Goal: Transaction & Acquisition: Purchase product/service

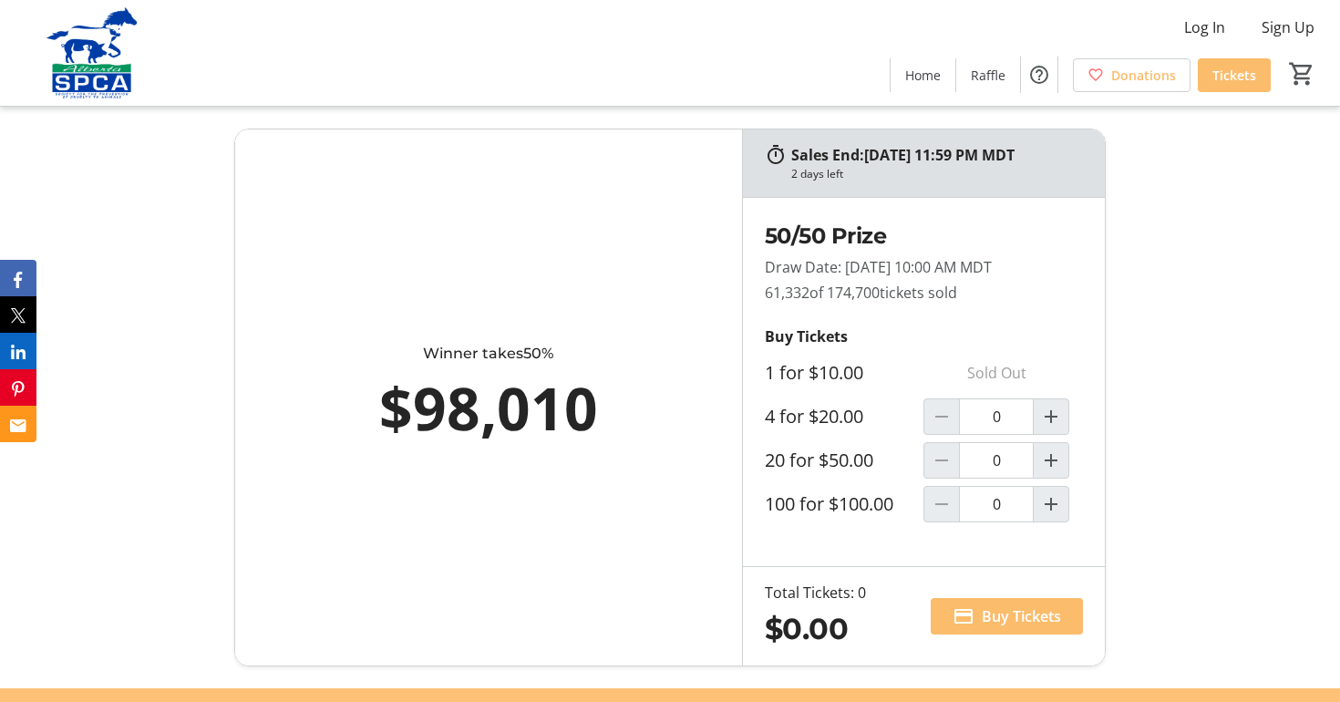
scroll to position [1064, 0]
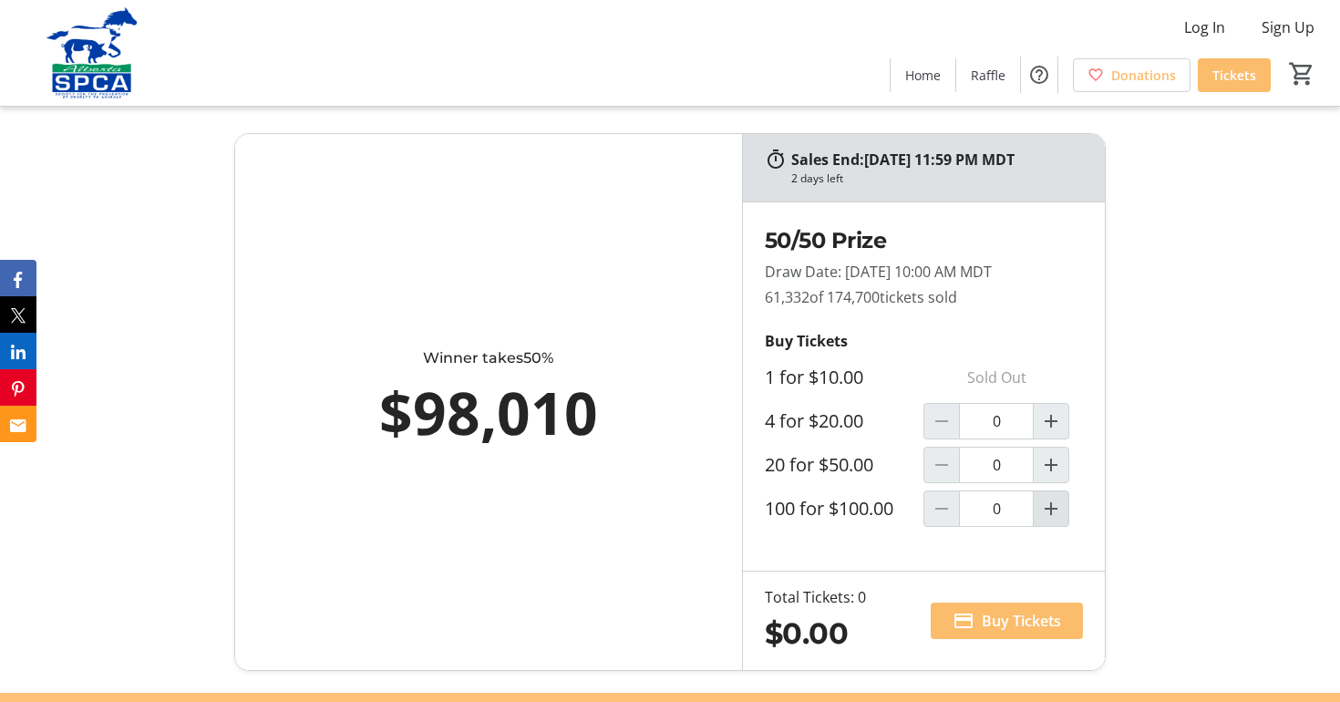
click at [1056, 513] on mat-icon "Increment by one" at bounding box center [1051, 509] width 22 height 22
type input "1"
click at [1004, 622] on span "Buy Tickets" at bounding box center [1021, 621] width 79 height 22
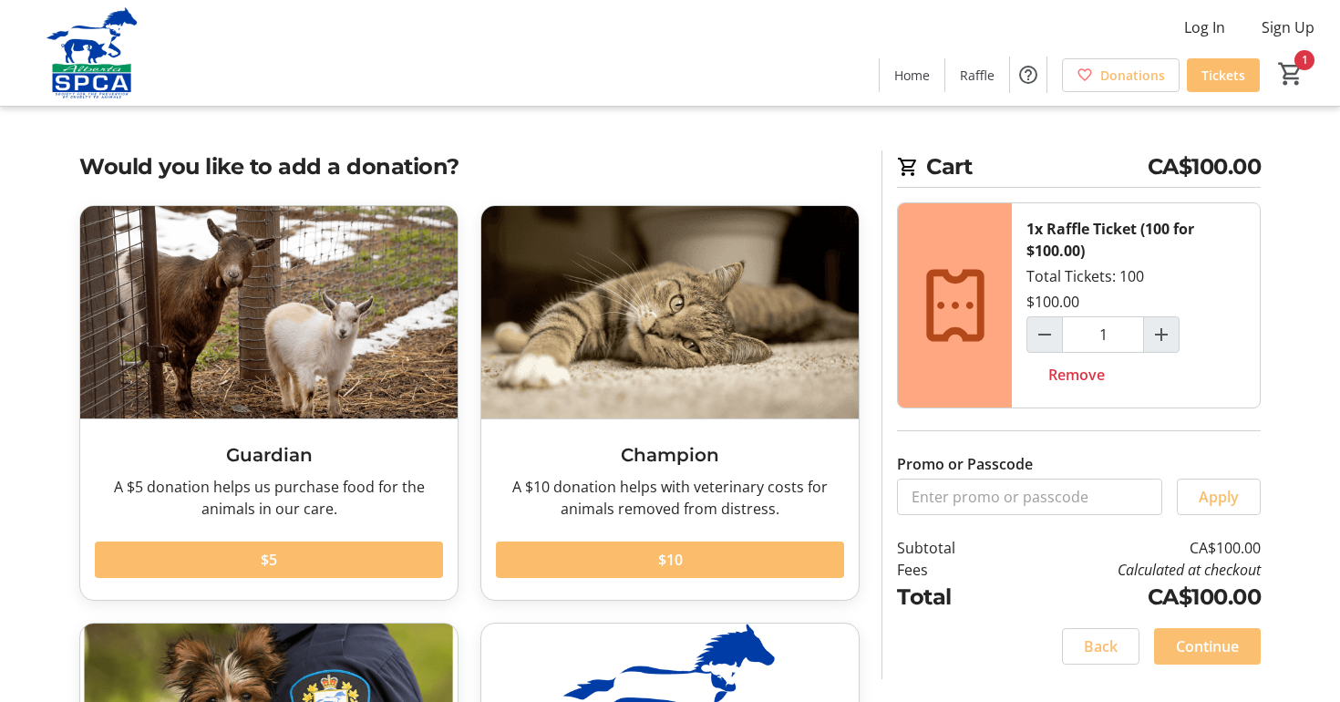
click at [1226, 645] on span "Continue" at bounding box center [1207, 646] width 63 height 22
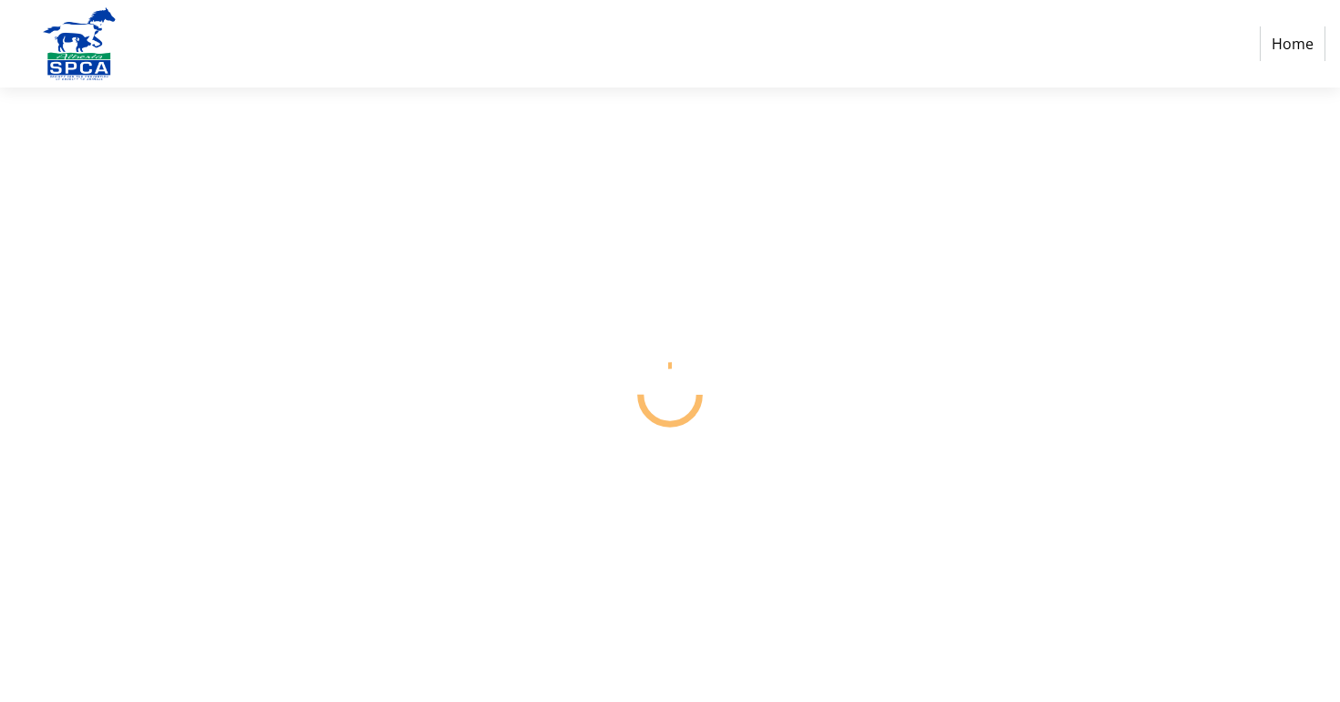
select select "CA"
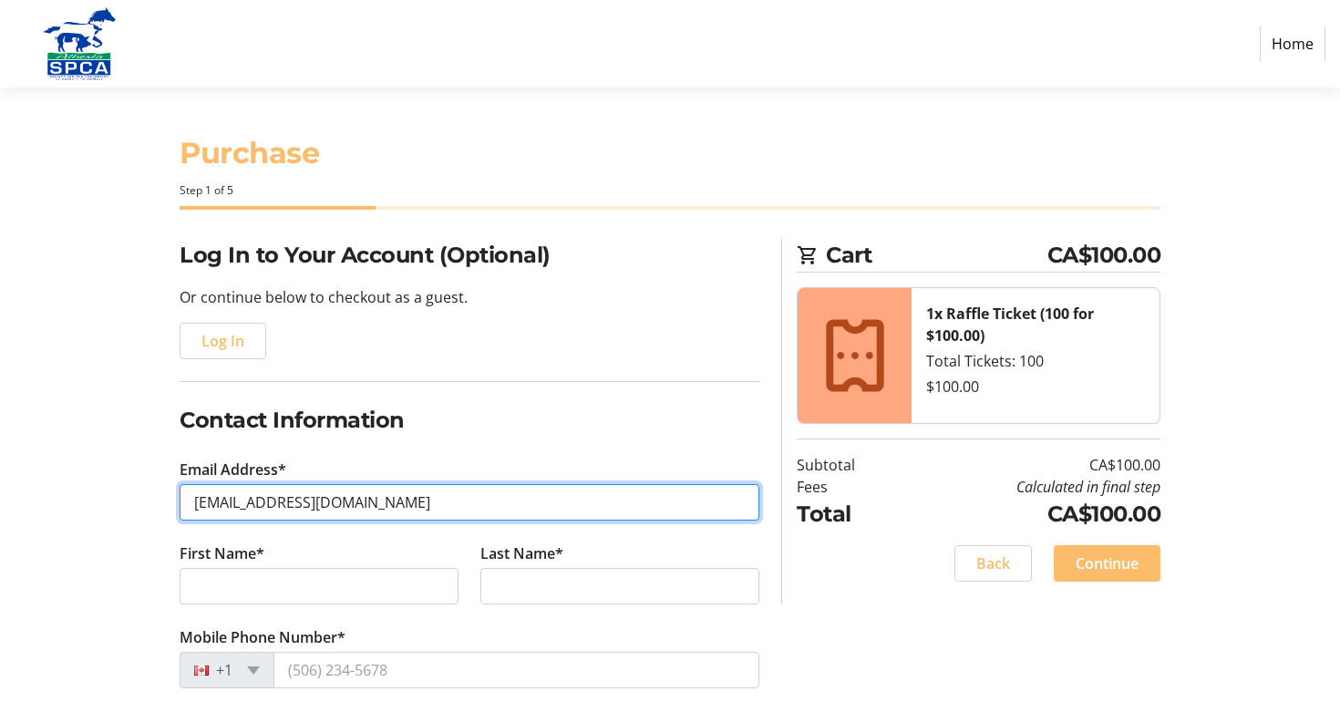
type input "[EMAIL_ADDRESS][DOMAIN_NAME]"
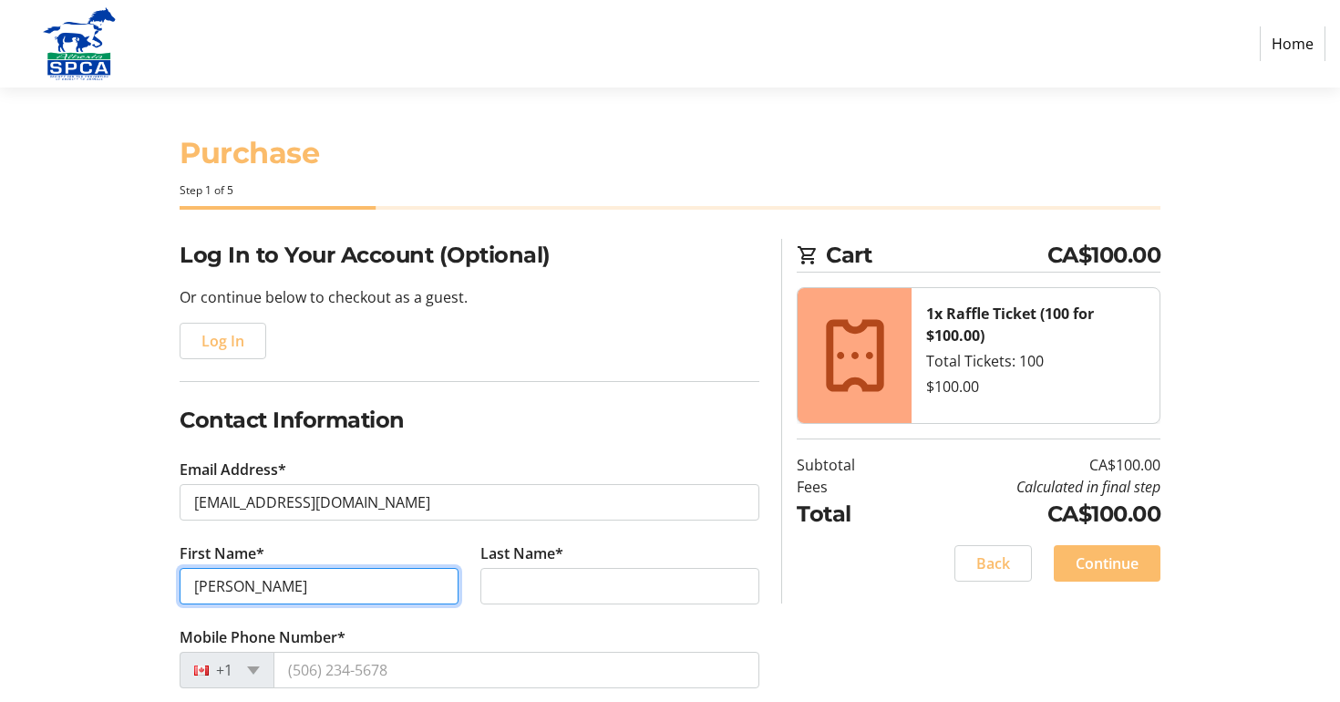
type input "[PERSON_NAME]"
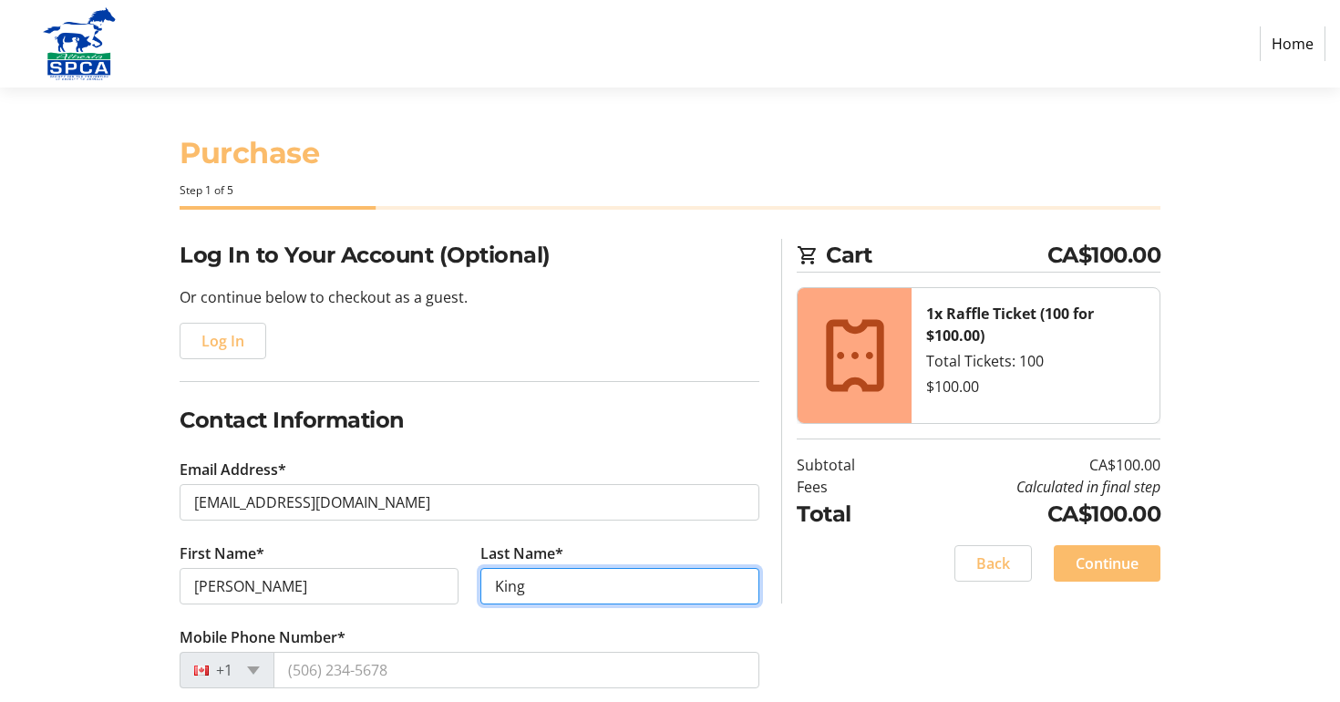
type input "King"
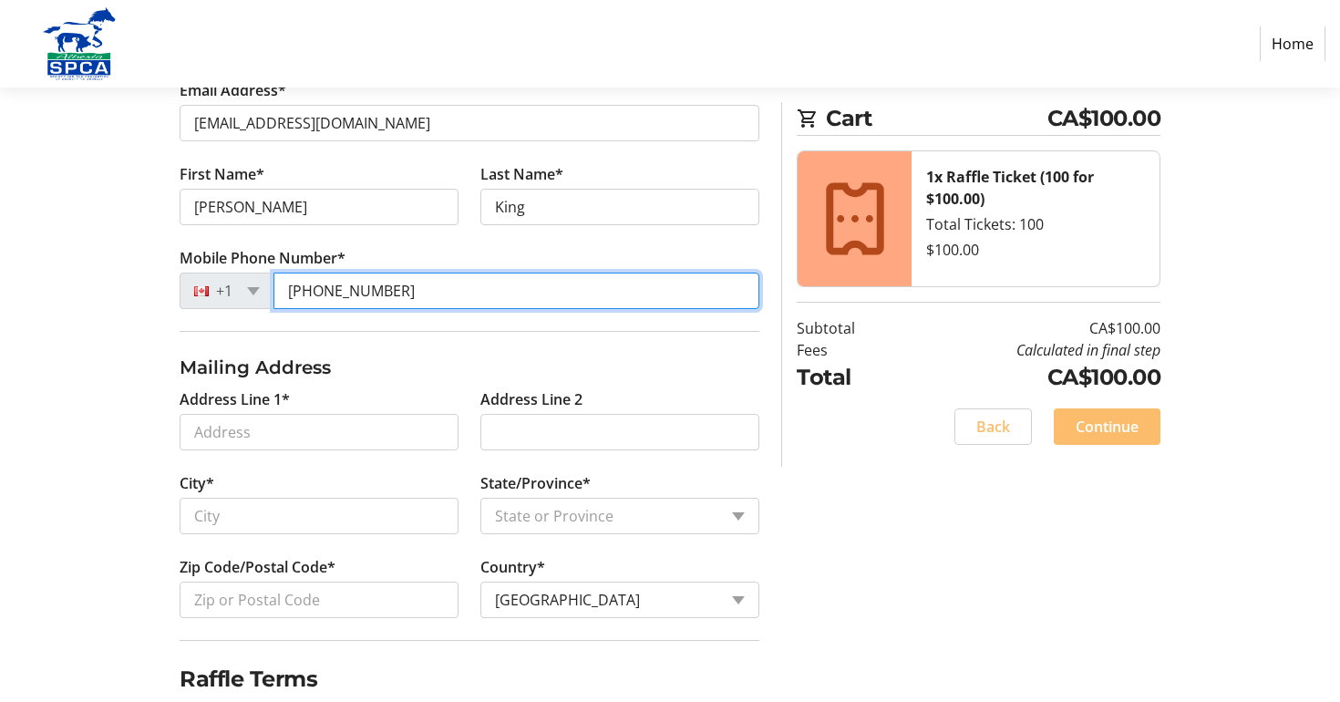
scroll to position [388, 0]
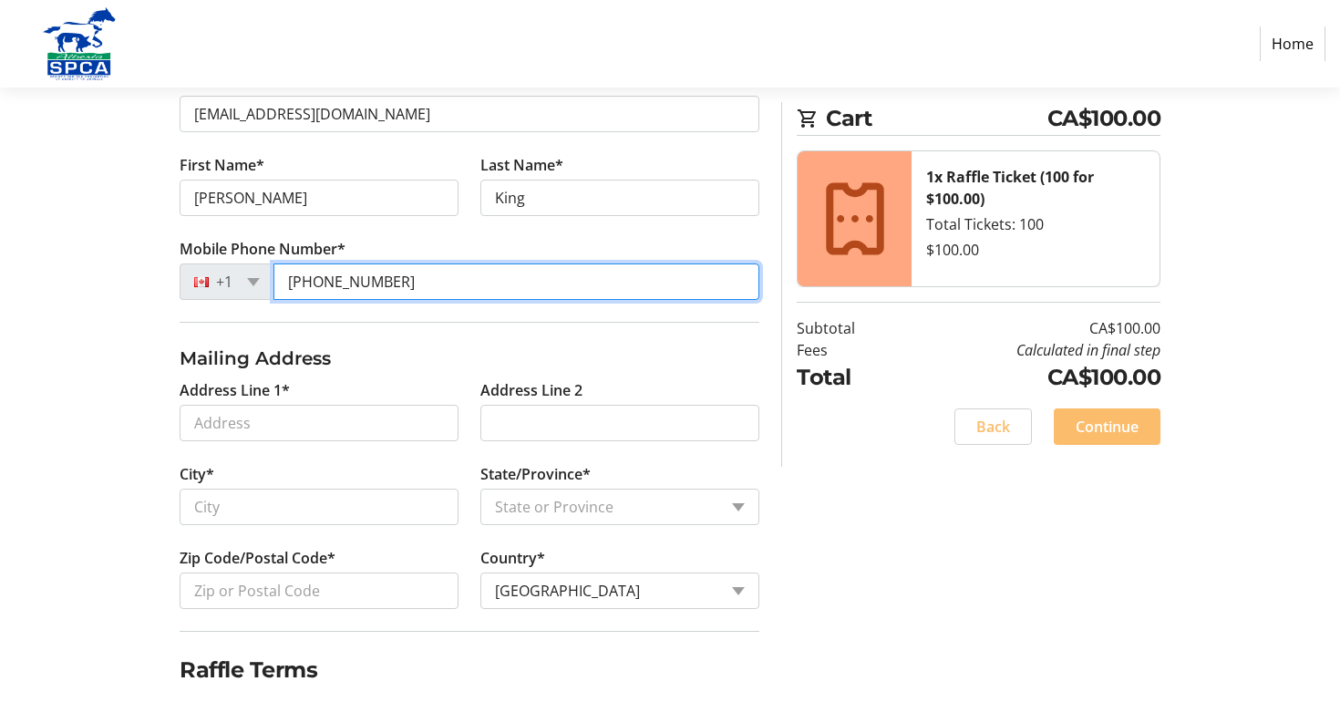
type input "[PHONE_NUMBER]"
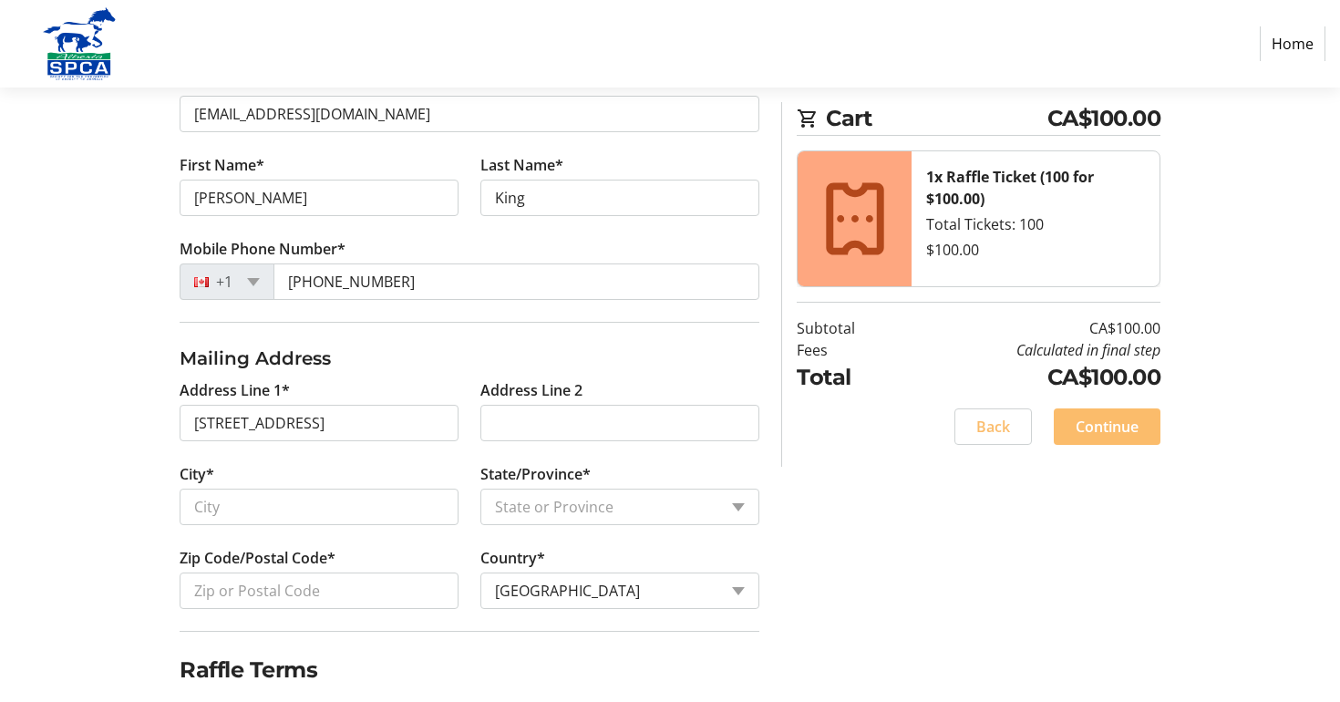
type input "[STREET_ADDRESS]"
type input "[GEOGRAPHIC_DATA]"
select select "AB"
type input "T6A 3S1"
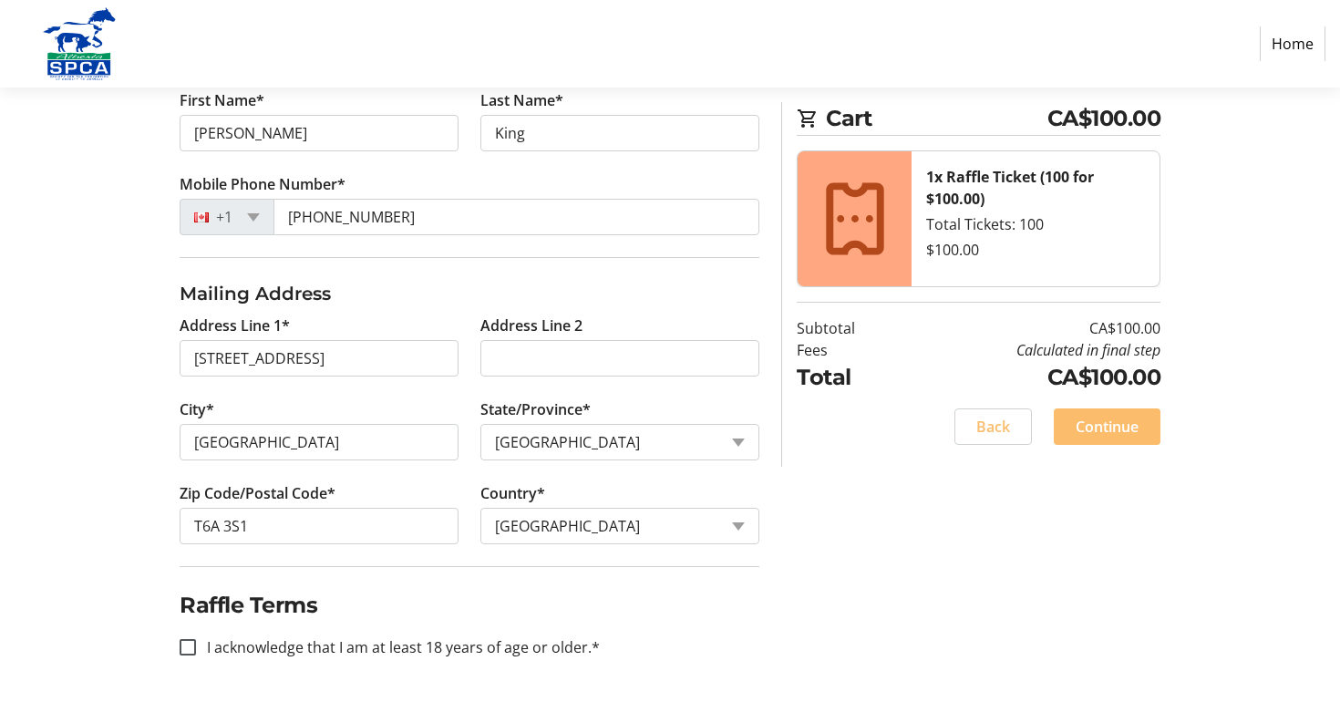
scroll to position [453, 0]
click at [191, 652] on input "I acknowledge that I am at least 18 years of age or older.*" at bounding box center [188, 647] width 16 height 16
checkbox input "true"
click at [1084, 438] on span at bounding box center [1107, 427] width 107 height 44
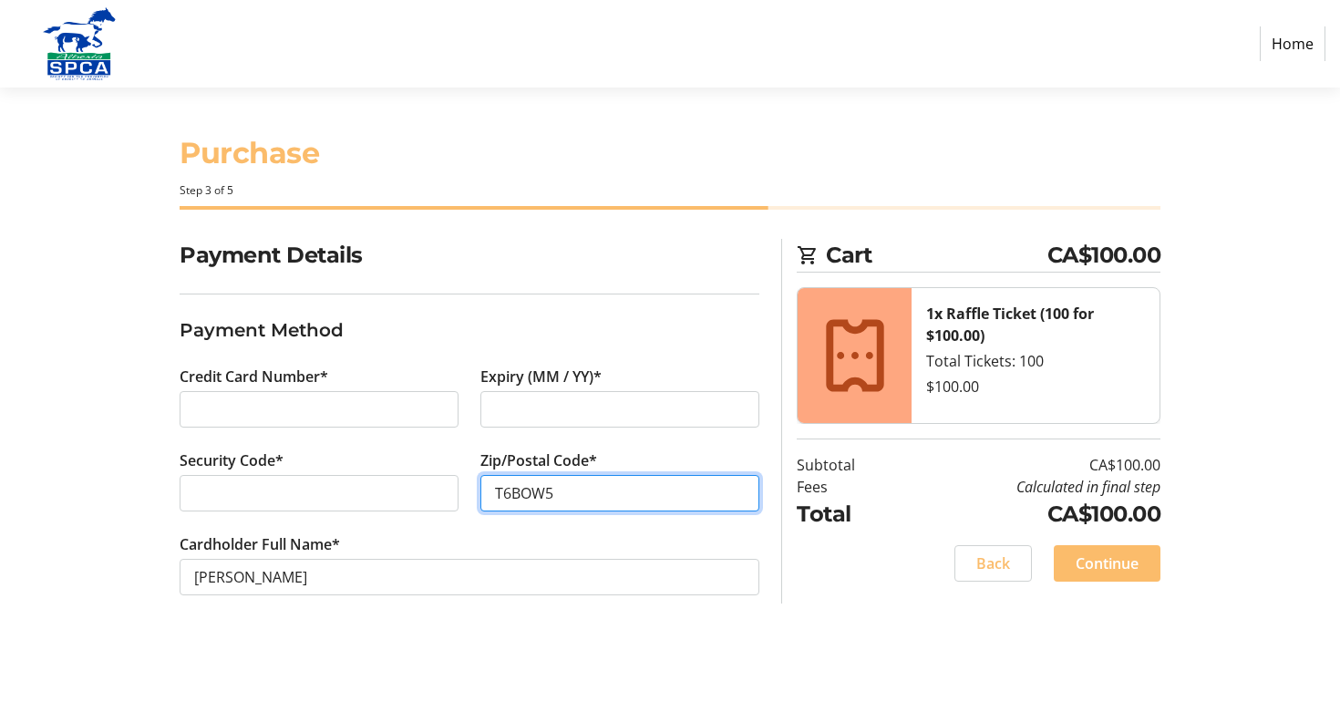
type input "T6BOW5"
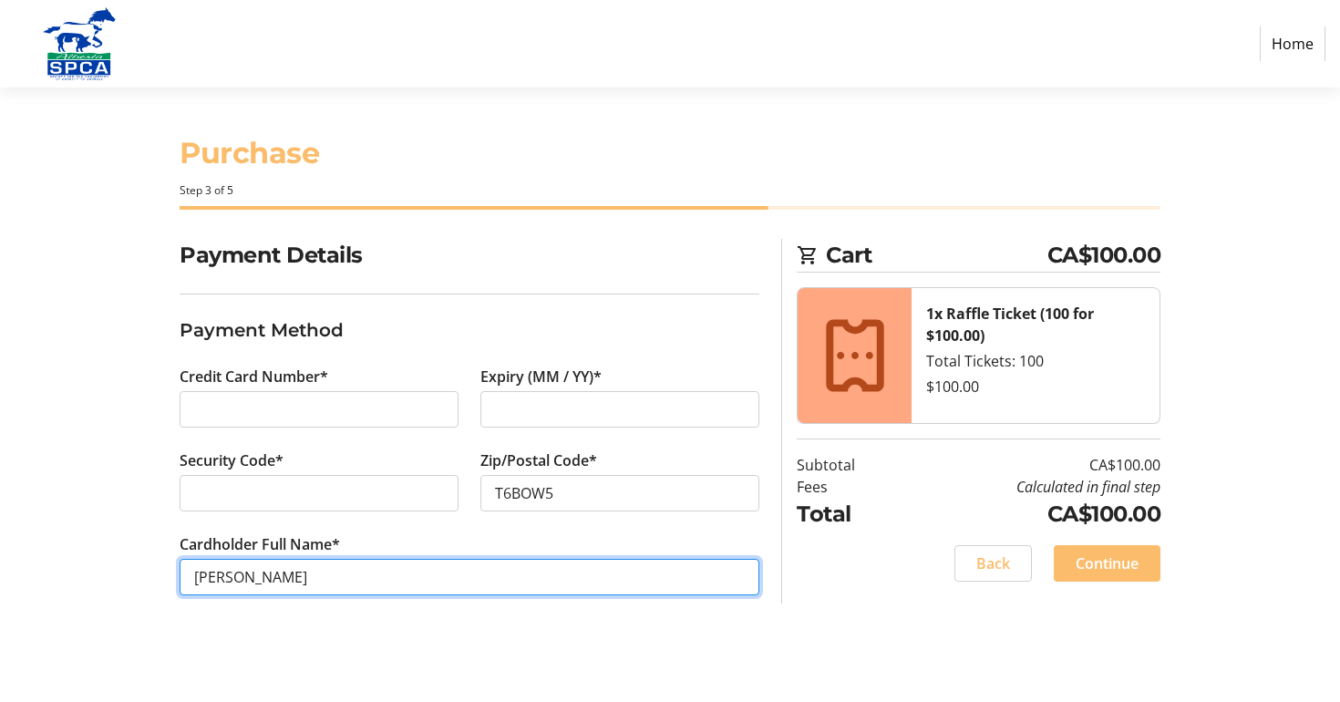
click at [432, 574] on input "[PERSON_NAME]" at bounding box center [470, 577] width 580 height 36
type input "M"
type input "[PERSON_NAME]"
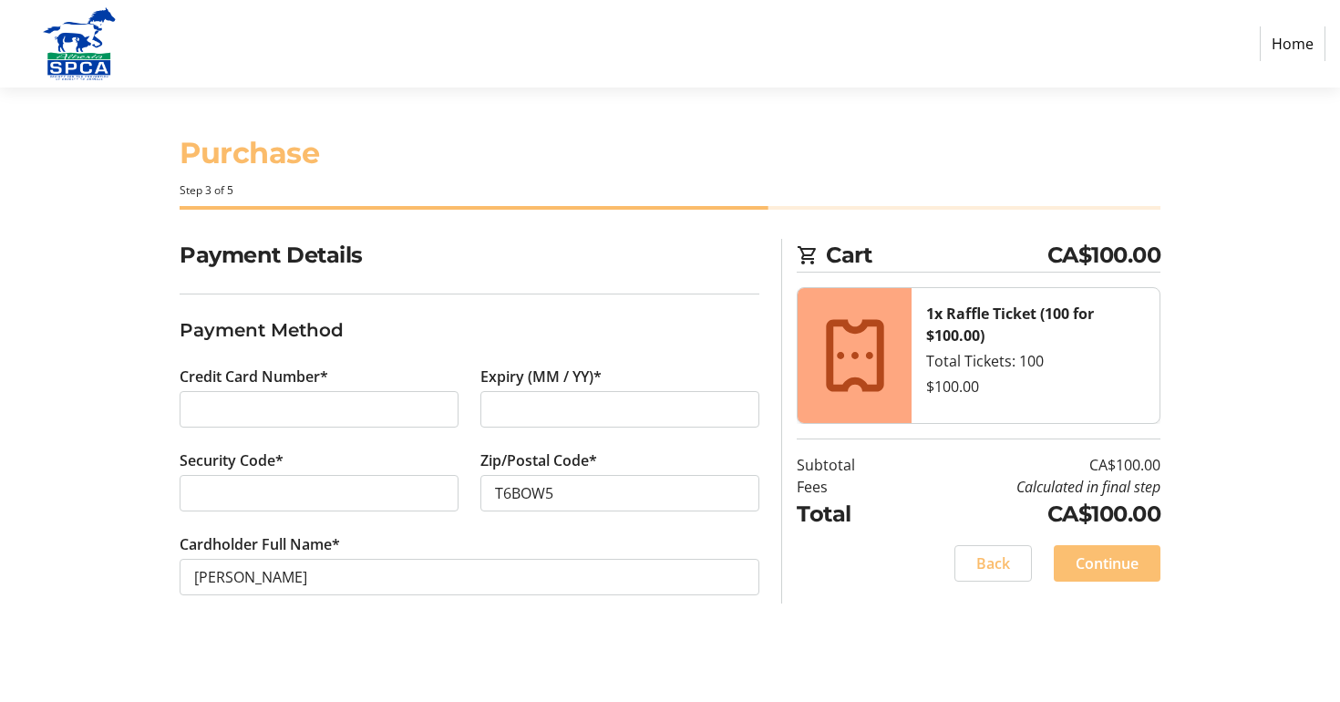
click at [1105, 557] on span "Continue" at bounding box center [1106, 563] width 63 height 22
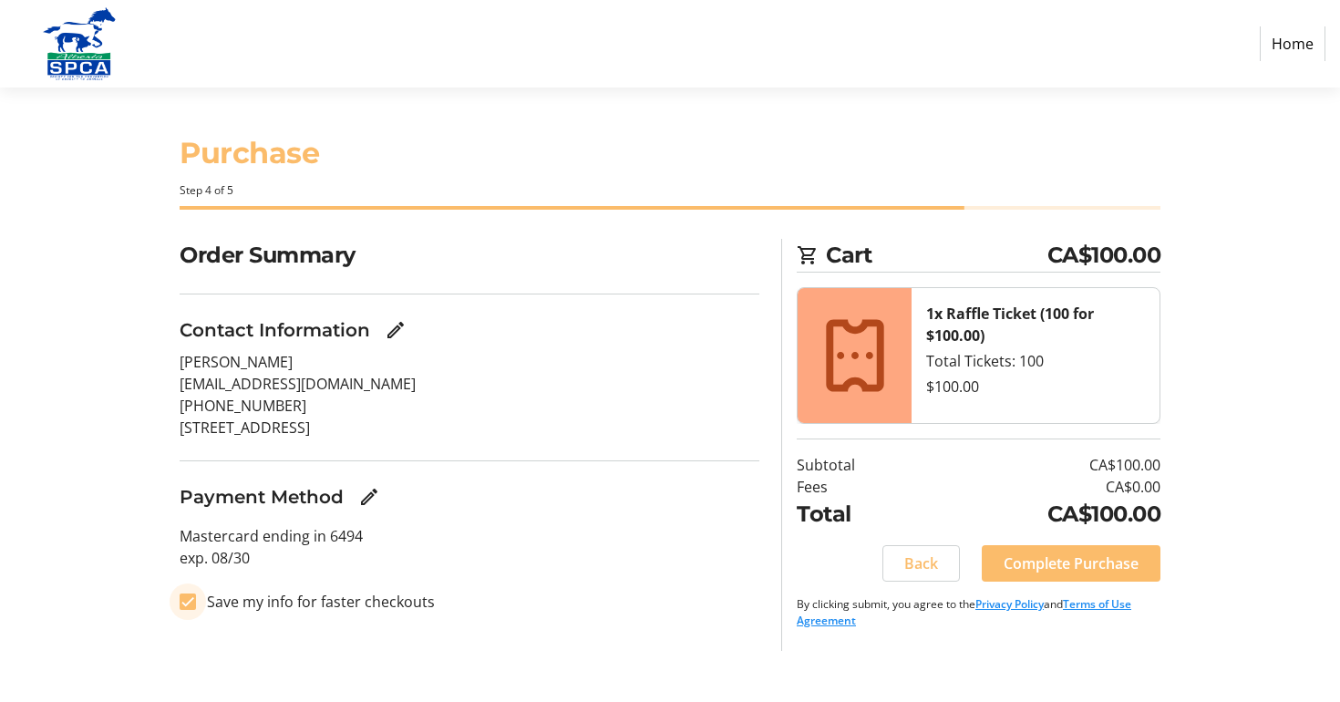
click at [188, 594] on input "Save my info for faster checkouts" at bounding box center [188, 601] width 16 height 16
checkbox input "false"
click at [1075, 560] on span "Complete Purchase" at bounding box center [1070, 563] width 135 height 22
